Goal: Task Accomplishment & Management: Complete application form

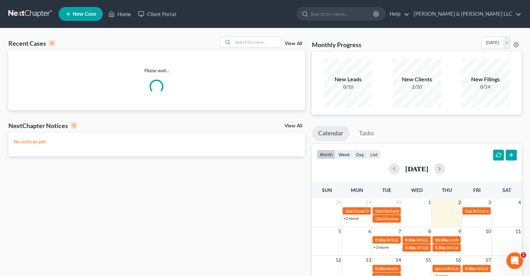
click at [81, 14] on span "New Case" at bounding box center [84, 14] width 23 height 5
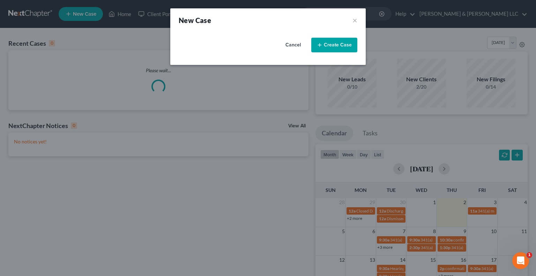
select select "62"
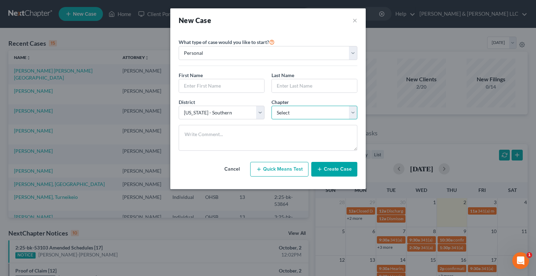
click at [291, 111] on select "Select 7 11 12 13" at bounding box center [314, 113] width 86 height 14
click at [282, 170] on button "Quick Means Test" at bounding box center [279, 169] width 58 height 15
select select "36"
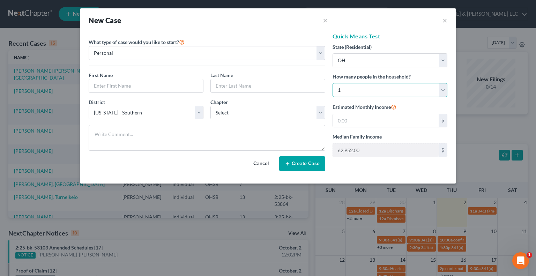
click at [361, 90] on select "Select 1 2 3 4 5 6 7 8 9 10 11 12 13 14 15 16 17 18 19 20" at bounding box center [389, 90] width 115 height 14
select select "5"
click at [332, 83] on select "Select 1 2 3 4 5 6 7 8 9 10 11 12 13 14 15 16 17 18 19 20" at bounding box center [389, 90] width 115 height 14
type input "142,097.00"
